Goal: Information Seeking & Learning: Learn about a topic

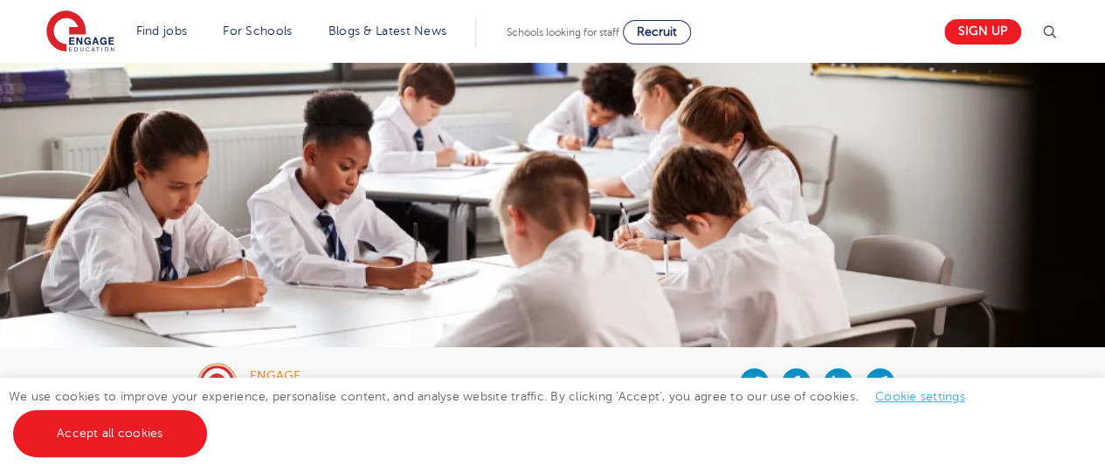
scroll to position [28, 0]
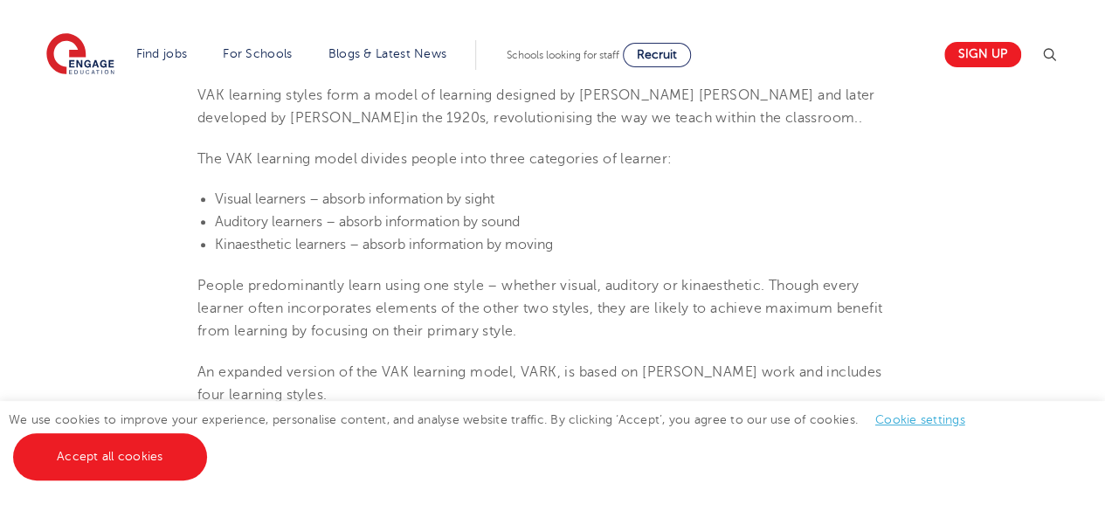
scroll to position [653, 0]
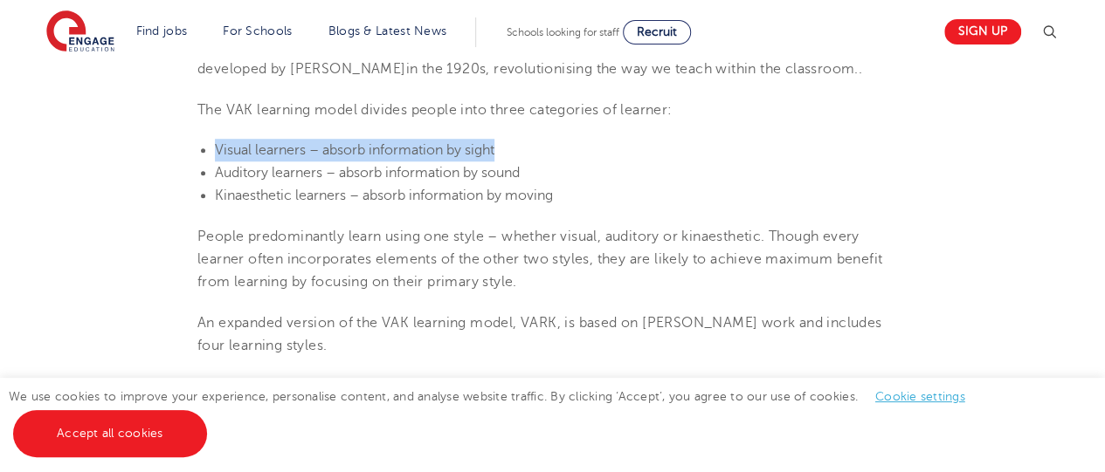
drag, startPoint x: 215, startPoint y: 144, endPoint x: 498, endPoint y: 151, distance: 283.0
click at [494, 151] on span "Visual learners – absorb information by sight" at bounding box center [354, 150] width 279 height 16
copy span "Visual learners – absorb information by sight"
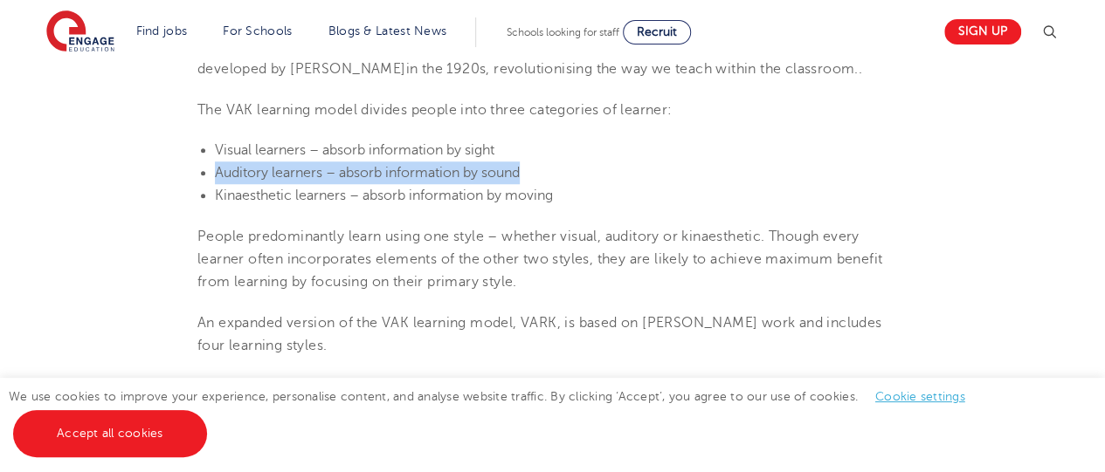
drag, startPoint x: 217, startPoint y: 175, endPoint x: 529, endPoint y: 176, distance: 311.7
click at [529, 176] on li "Auditory learners – absorb information by sound" at bounding box center [561, 173] width 692 height 23
copy span "Auditory learners – absorb information by sound"
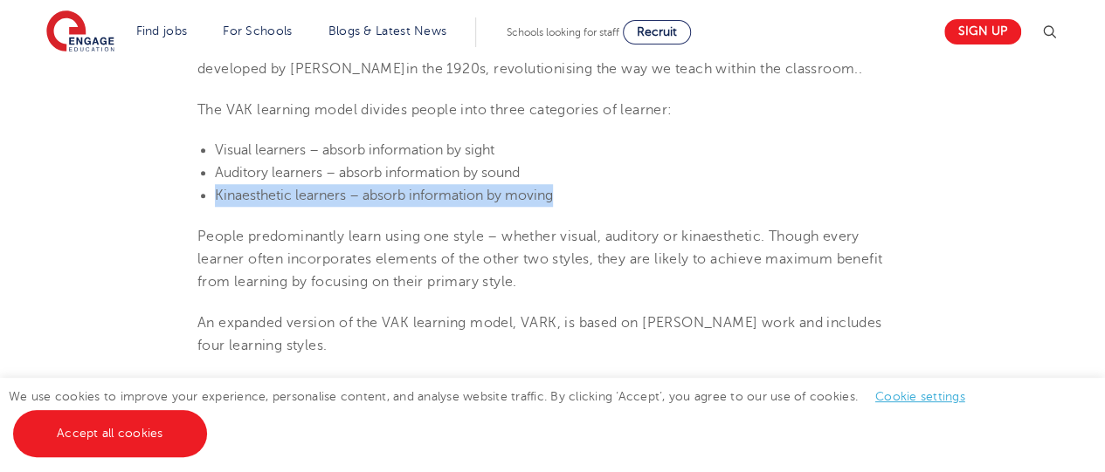
drag, startPoint x: 552, startPoint y: 195, endPoint x: 217, endPoint y: 196, distance: 335.3
click at [217, 196] on span "Kinaesthetic learners – absorb information by moving" at bounding box center [384, 196] width 338 height 16
copy span "Kinaesthetic learners – absorb information by moving"
